Goal: Transaction & Acquisition: Subscribe to service/newsletter

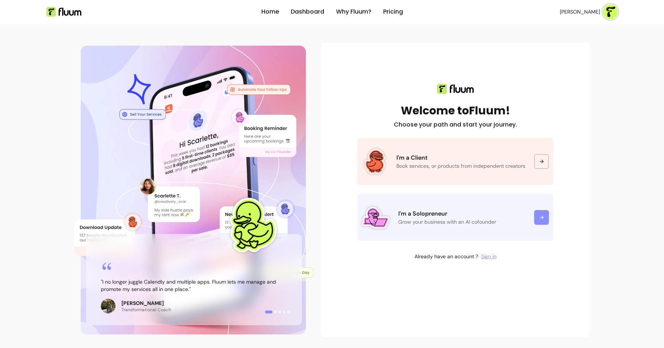
click at [478, 215] on p "I'm a Solopreneur" at bounding box center [461, 214] width 127 height 9
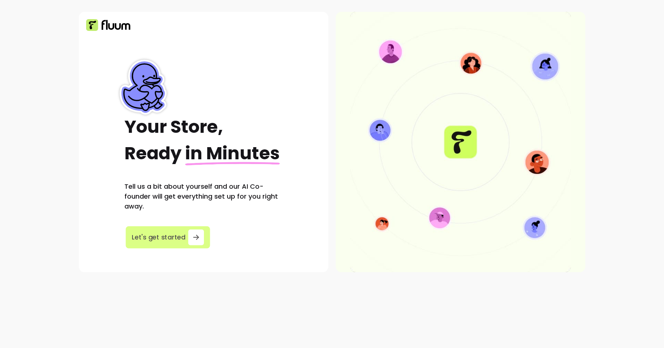
click at [160, 246] on button "Let's get started" at bounding box center [168, 237] width 84 height 22
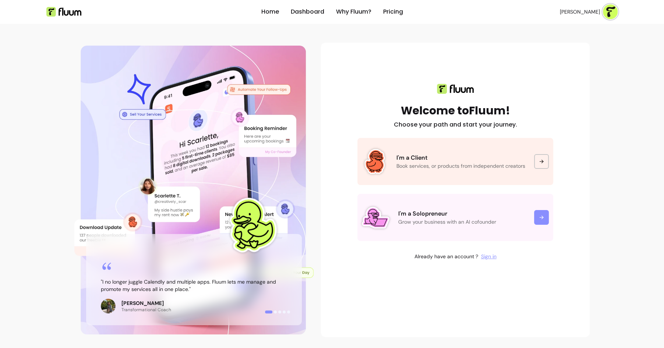
click at [604, 11] on img at bounding box center [610, 11] width 15 height 15
click at [561, 68] on span "Log Out" at bounding box center [585, 67] width 54 height 7
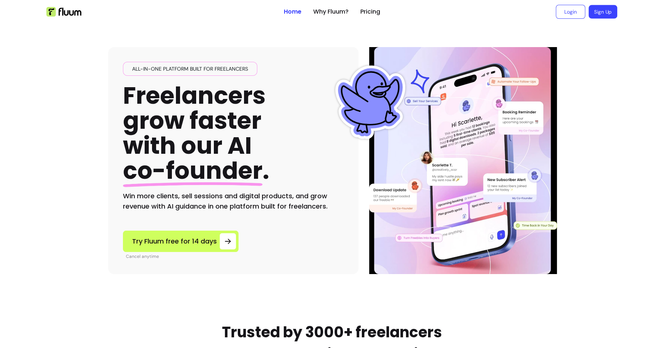
click at [603, 13] on link "Sign Up" at bounding box center [603, 12] width 29 height 14
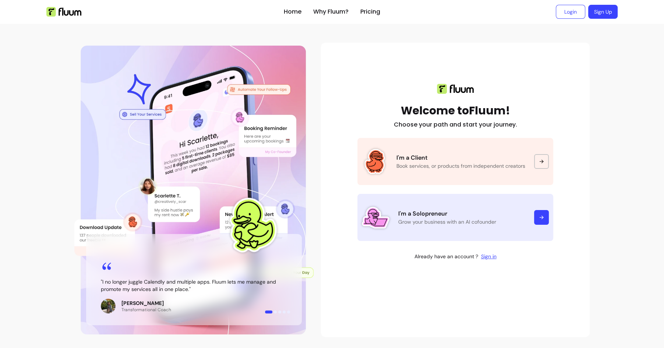
click at [443, 219] on p "Grow your business with an AI cofounder" at bounding box center [461, 221] width 127 height 7
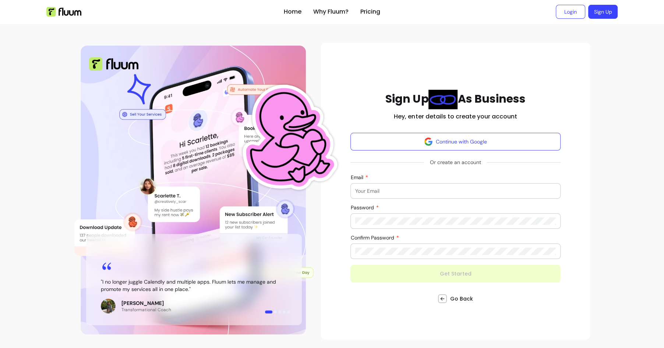
click at [461, 273] on form "Continue with Google Or create an account Email Password Confirm Password Get S…" at bounding box center [456, 208] width 210 height 150
click at [464, 273] on form "Continue with Google Or create an account Email Password Confirm Password Get S…" at bounding box center [456, 208] width 210 height 150
click at [368, 78] on div "Sign Up As Business Hey, enter details to create your account Continue with Goo…" at bounding box center [455, 191] width 269 height 297
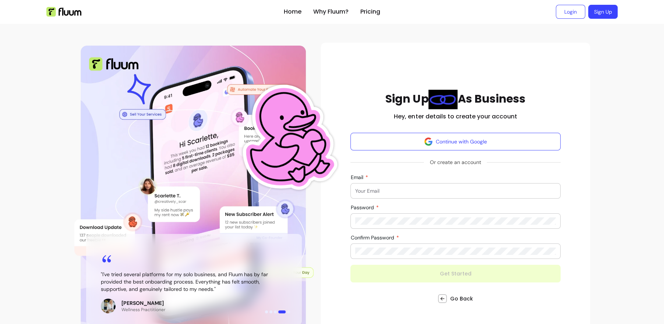
click at [71, 7] on img at bounding box center [63, 12] width 35 height 10
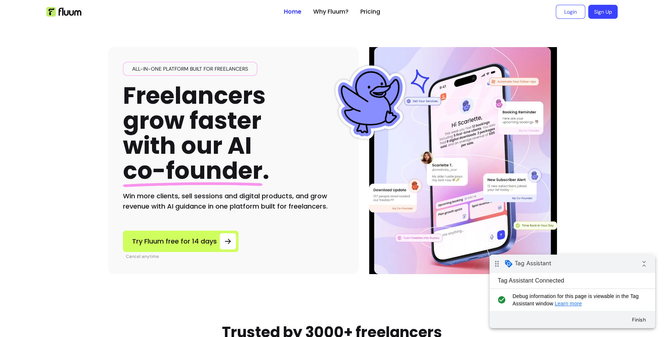
click at [604, 15] on link "Sign Up" at bounding box center [602, 12] width 29 height 14
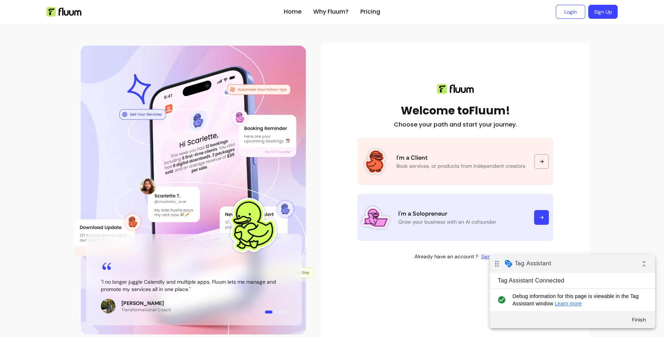
click at [475, 218] on p "Grow your business with an AI cofounder" at bounding box center [461, 221] width 127 height 7
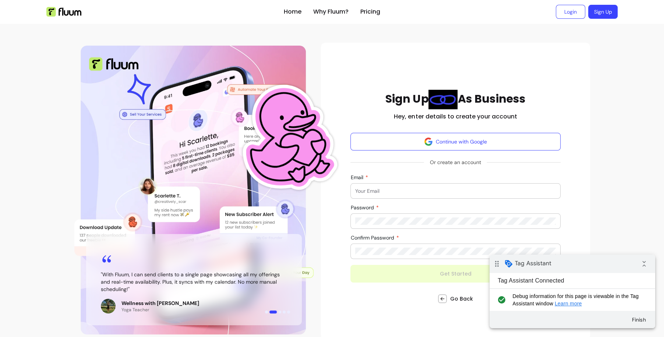
click at [435, 190] on input "Email" at bounding box center [455, 190] width 201 height 7
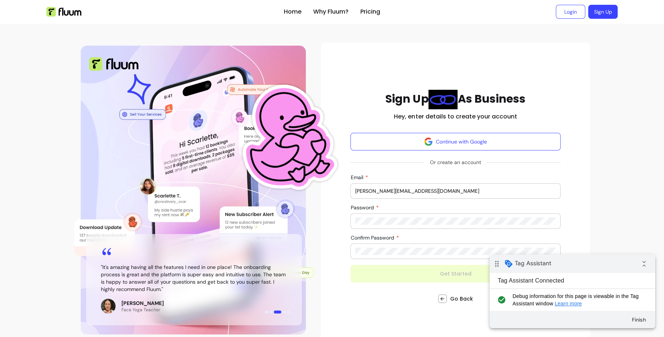
type input "[PERSON_NAME][EMAIL_ADDRESS][DOMAIN_NAME]"
click at [465, 215] on div at bounding box center [455, 221] width 201 height 15
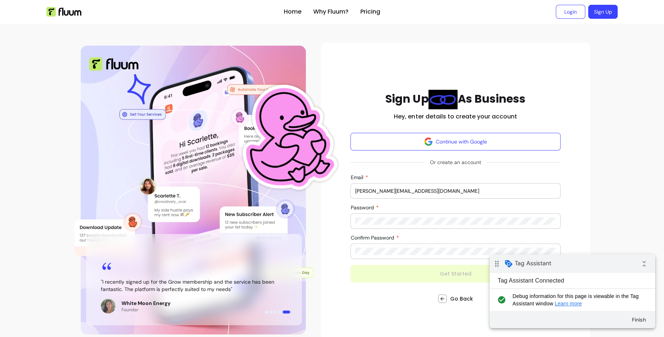
click at [394, 246] on div at bounding box center [455, 251] width 201 height 15
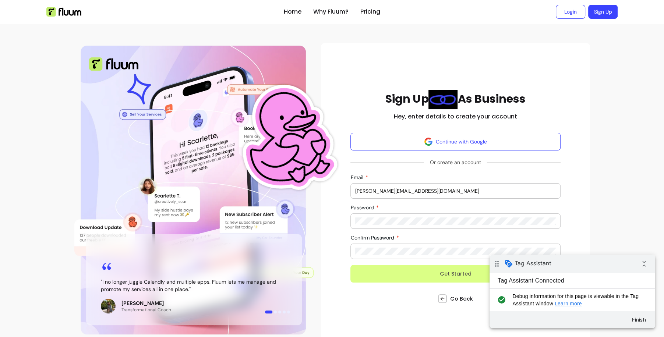
click at [452, 274] on button "Get Started" at bounding box center [456, 274] width 210 height 18
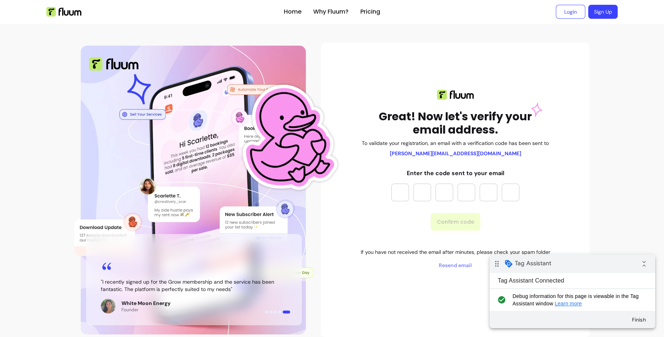
click at [596, 17] on link "Sign Up" at bounding box center [602, 12] width 29 height 14
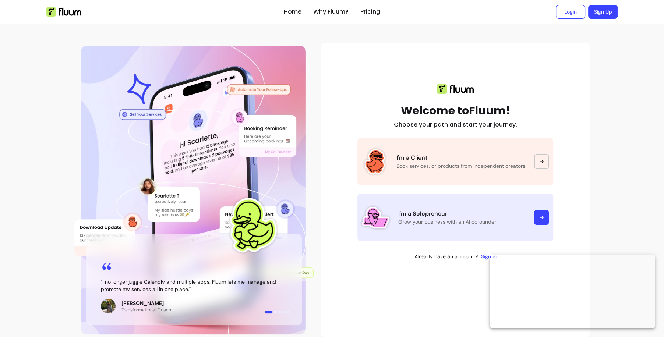
click at [469, 207] on link "I'm a Solopreneur Grow your business with an AI cofounder" at bounding box center [456, 217] width 196 height 47
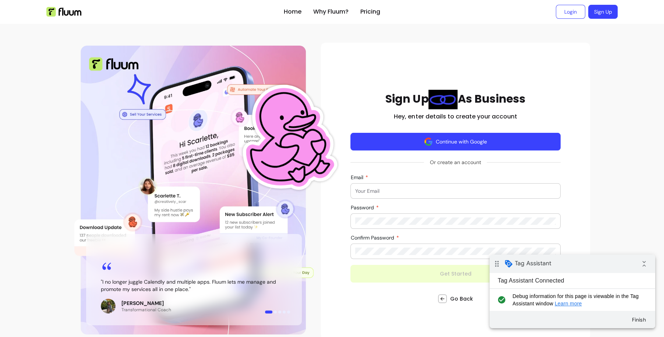
click at [470, 139] on button "Continue with Google" at bounding box center [456, 142] width 210 height 18
